Goal: Information Seeking & Learning: Learn about a topic

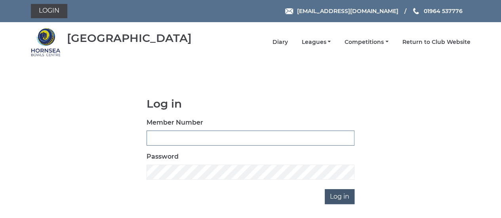
type input "0608"
click at [340, 198] on input "Log in" at bounding box center [340, 196] width 30 height 15
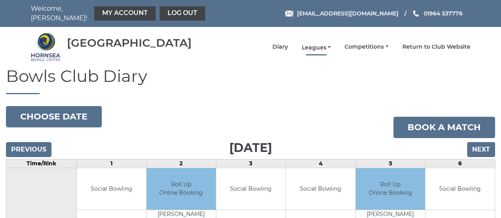
click at [329, 44] on link "Leagues" at bounding box center [315, 48] width 29 height 8
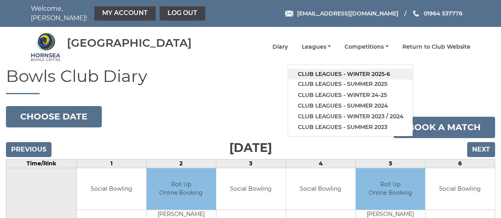
click at [336, 71] on link "Club leagues - Winter 2025-6" at bounding box center [350, 74] width 125 height 11
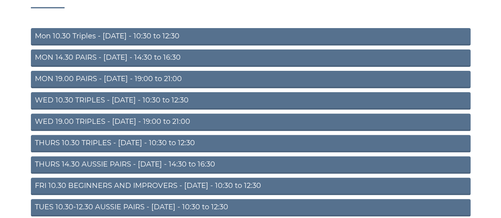
scroll to position [88, 0]
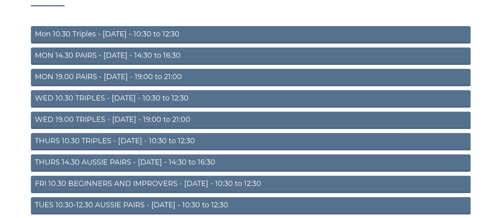
click at [110, 199] on link "TUES 10.30-12.30 AUSSIE PAIRS - Tuesday - 10:30 to 12:30" at bounding box center [251, 205] width 440 height 17
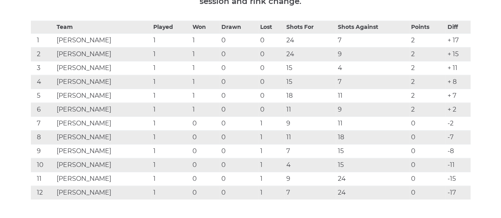
scroll to position [179, 0]
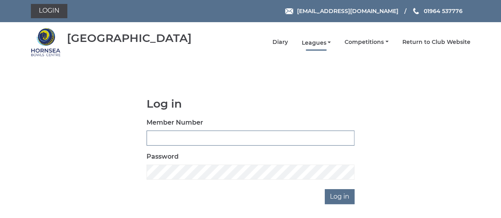
type input "0608"
click at [330, 44] on link "Leagues" at bounding box center [315, 43] width 29 height 8
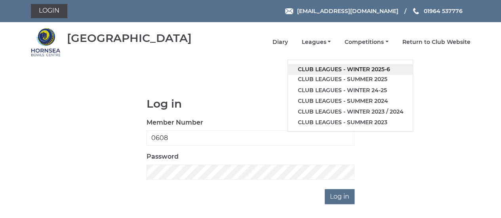
click at [343, 68] on link "Club leagues - Winter 2025-6" at bounding box center [350, 69] width 125 height 11
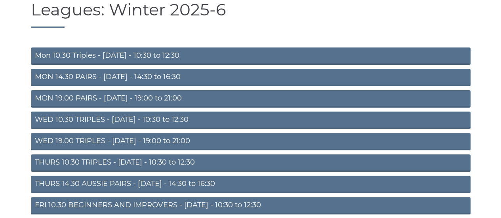
scroll to position [64, 0]
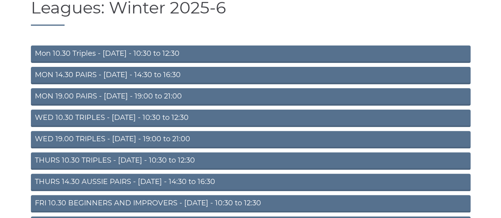
click at [151, 160] on link "THURS 10.30 TRIPLES - Thursday - 10:30 to 12:30" at bounding box center [251, 160] width 440 height 17
